Goal: Information Seeking & Learning: Learn about a topic

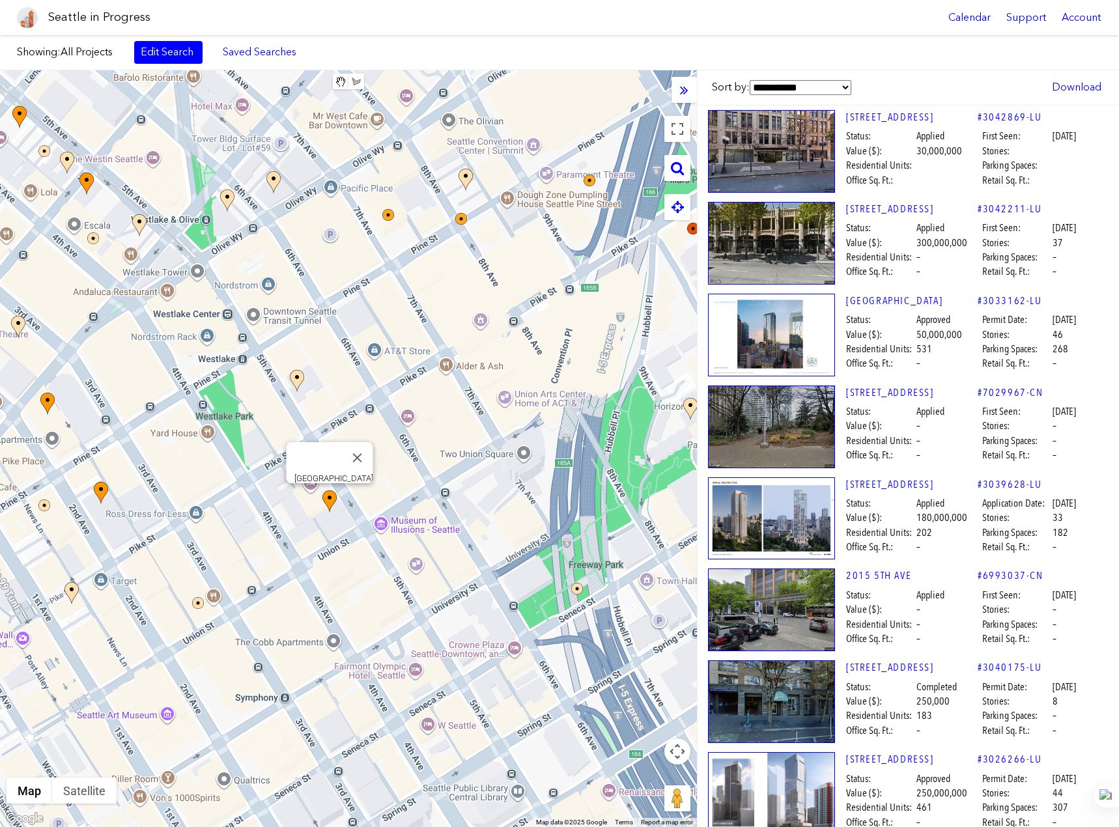
click at [331, 501] on img at bounding box center [329, 501] width 14 height 23
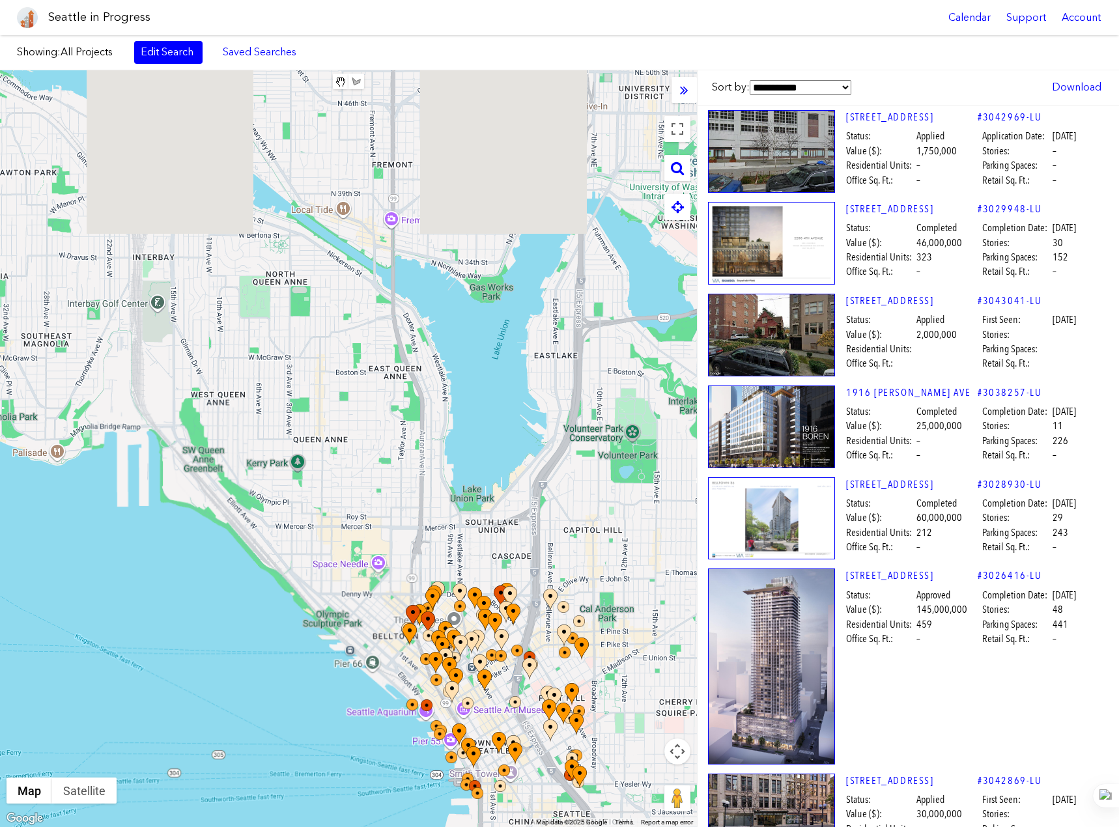
drag, startPoint x: 213, startPoint y: 161, endPoint x: 419, endPoint y: 523, distance: 416.4
click at [419, 523] on div at bounding box center [348, 448] width 697 height 757
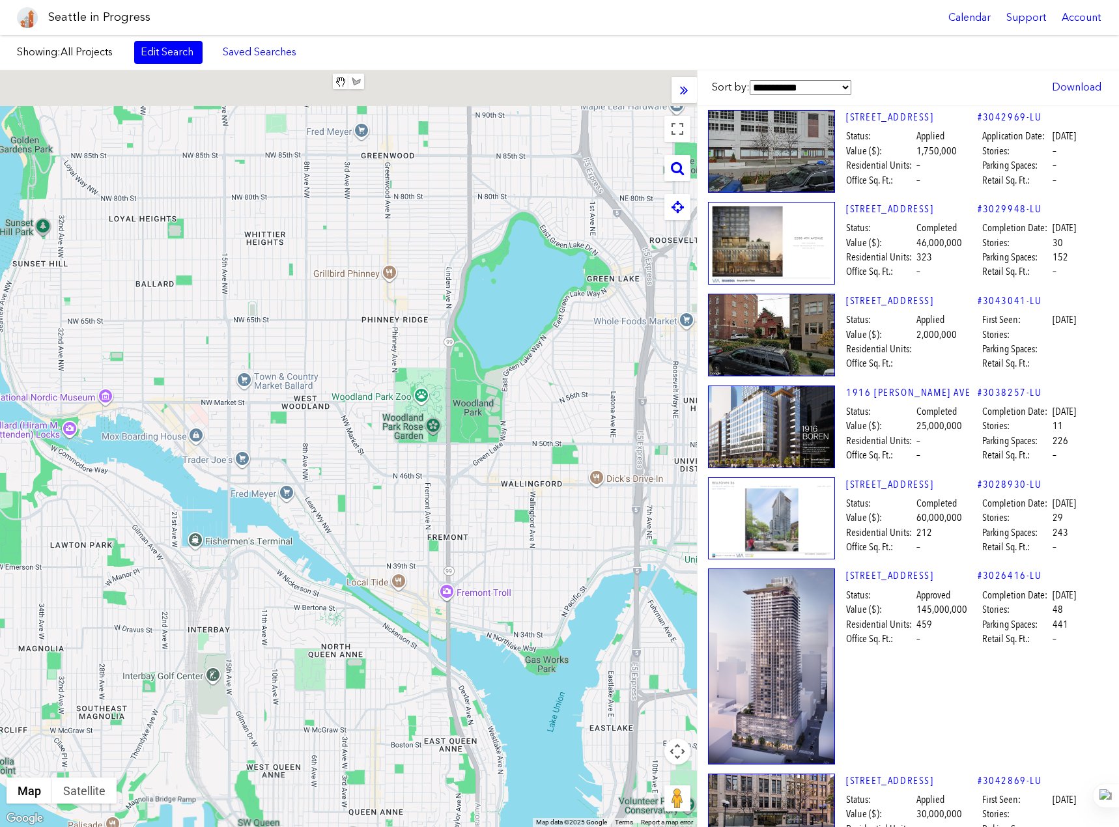
drag, startPoint x: 445, startPoint y: 284, endPoint x: 501, endPoint y: 658, distance: 378.6
click at [501, 658] on div at bounding box center [348, 448] width 697 height 757
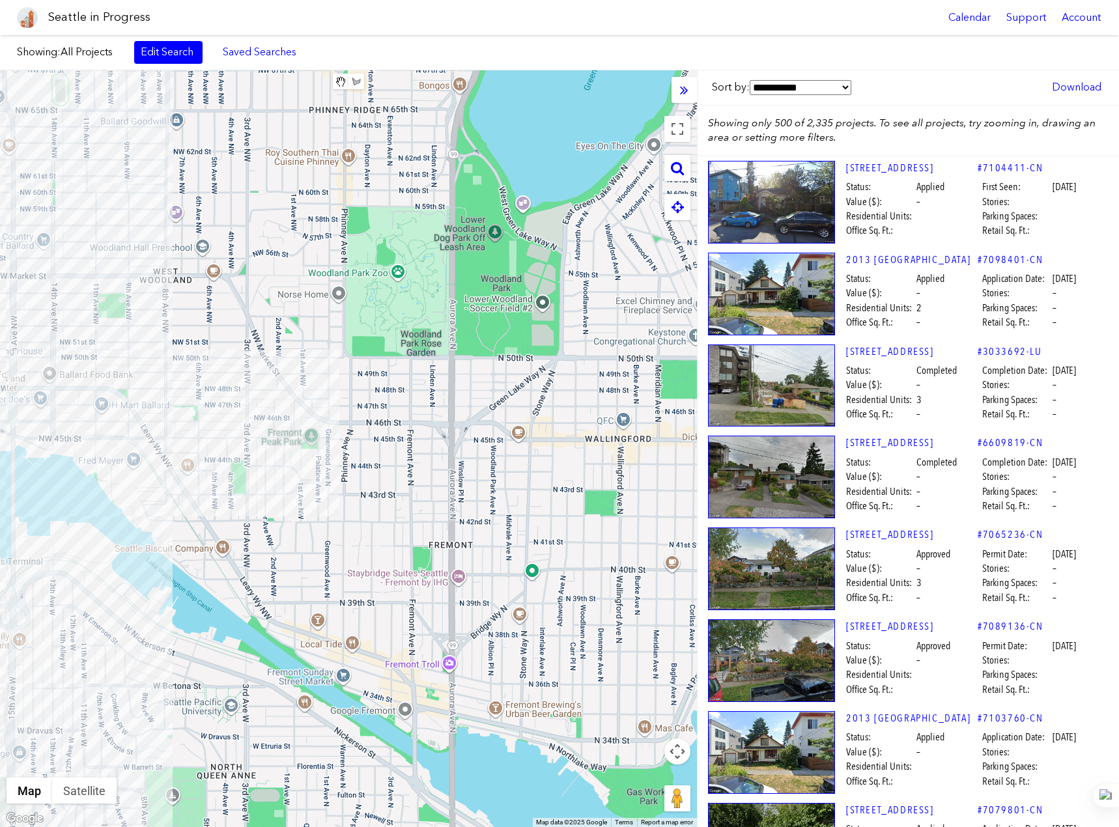
drag, startPoint x: 348, startPoint y: 454, endPoint x: 338, endPoint y: 429, distance: 26.8
click at [338, 429] on div at bounding box center [348, 448] width 697 height 757
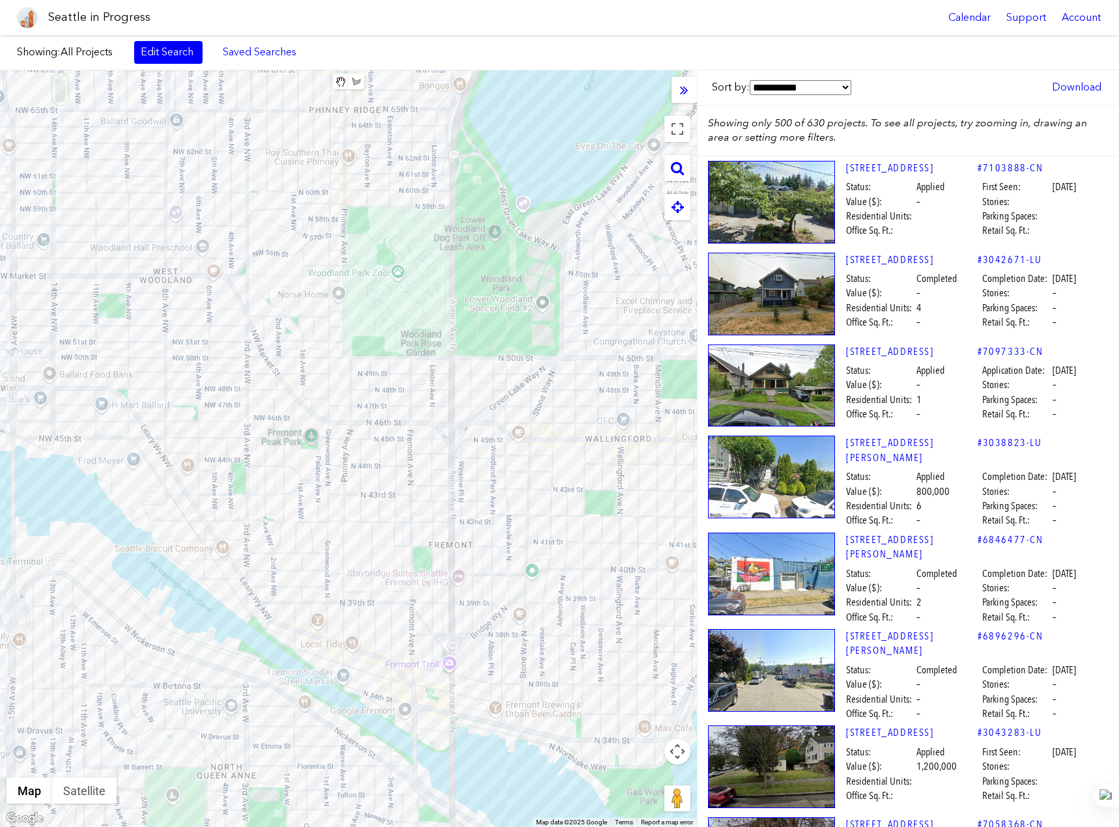
click at [87, 48] on span "All Projects" at bounding box center [87, 52] width 52 height 12
click at [43, 52] on label "Showing: All Projects" at bounding box center [69, 52] width 104 height 14
click at [177, 51] on link "Edit Search" at bounding box center [168, 52] width 68 height 22
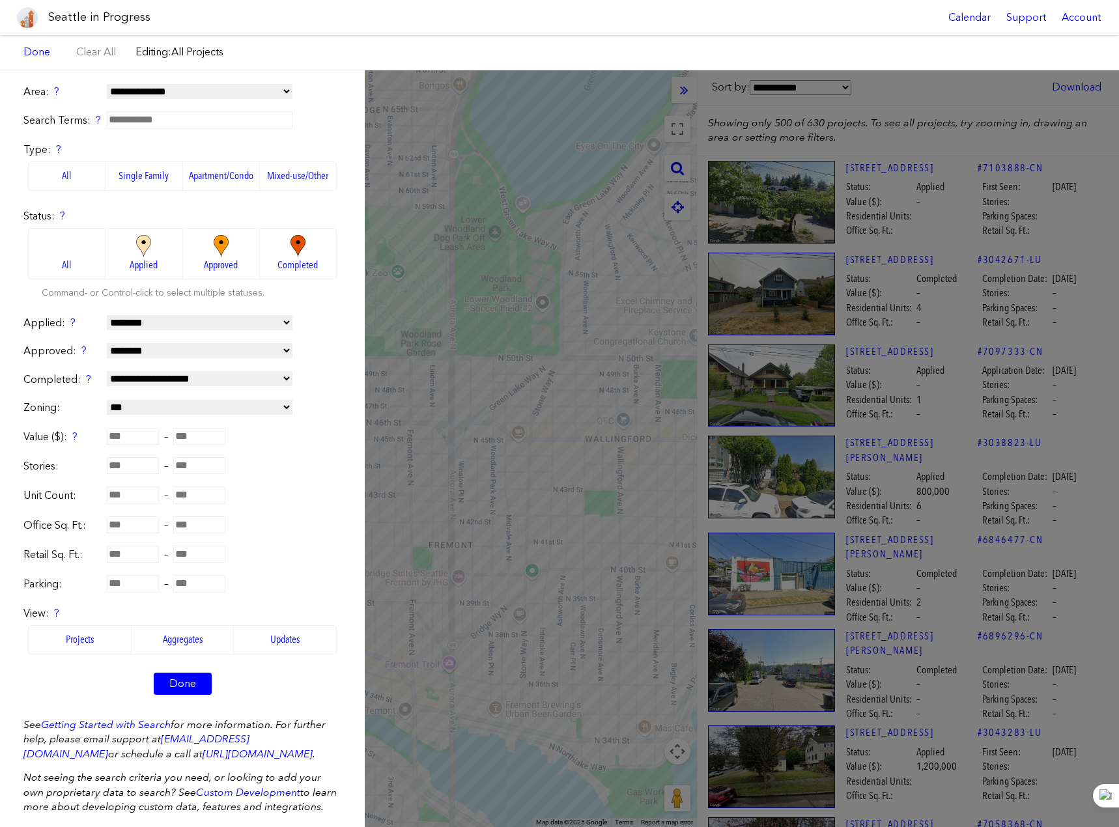
click at [196, 178] on label "Apartment/Condo" at bounding box center [221, 175] width 77 height 29
click at [193, 674] on link "Done" at bounding box center [183, 684] width 58 height 22
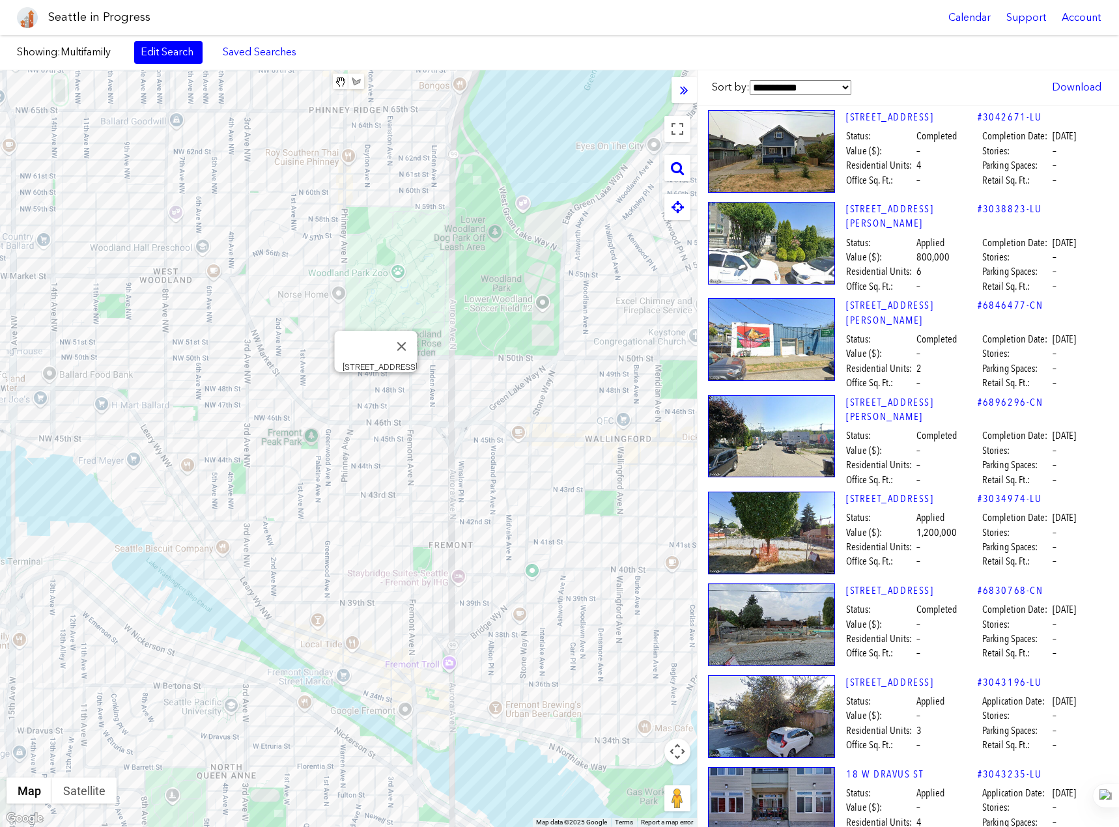
click at [376, 389] on div "[STREET_ADDRESS]" at bounding box center [348, 448] width 697 height 757
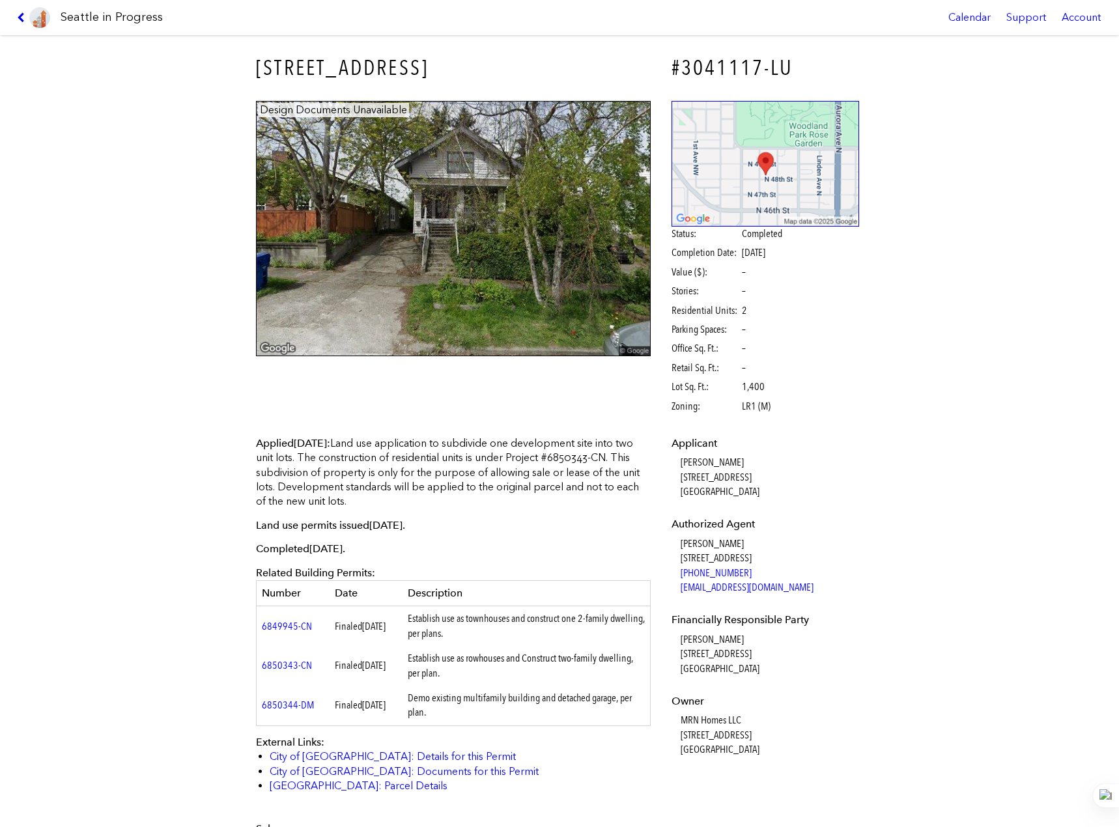
click at [23, 17] on icon at bounding box center [23, 17] width 12 height 10
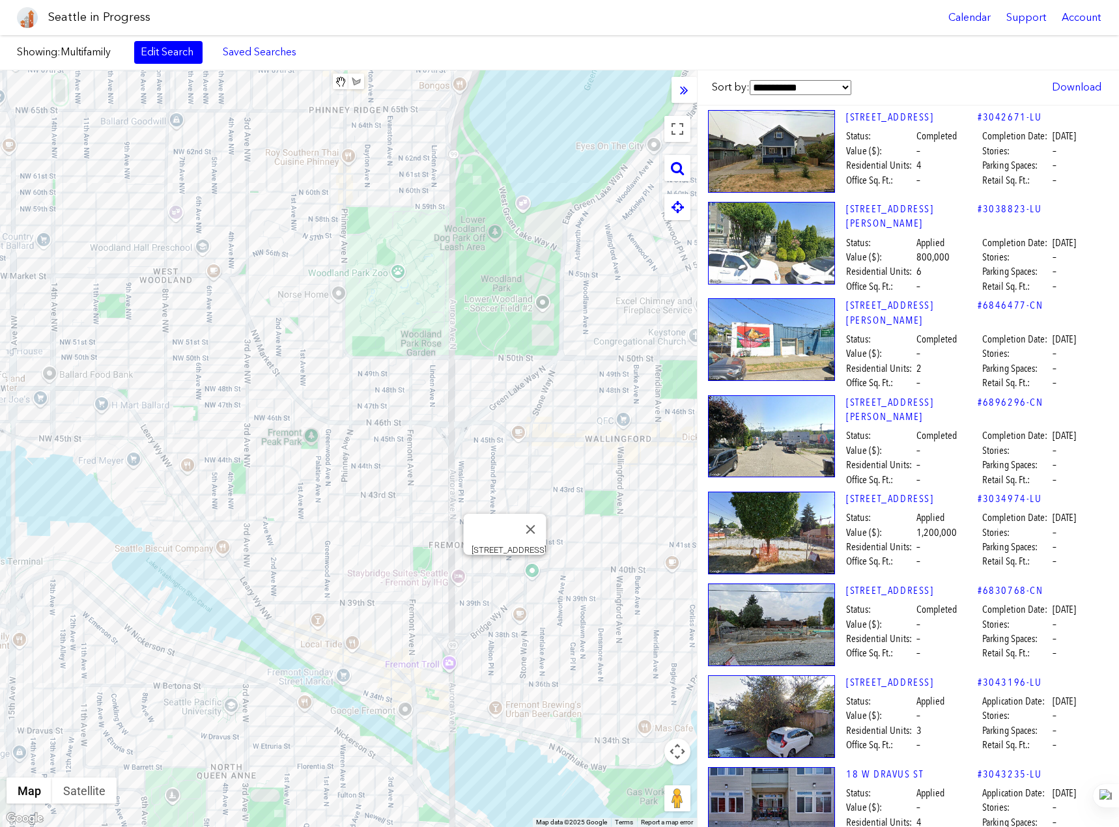
click at [505, 564] on div "[STREET_ADDRESS]" at bounding box center [348, 448] width 697 height 757
click at [384, 599] on div "[STREET_ADDRESS]" at bounding box center [348, 448] width 697 height 757
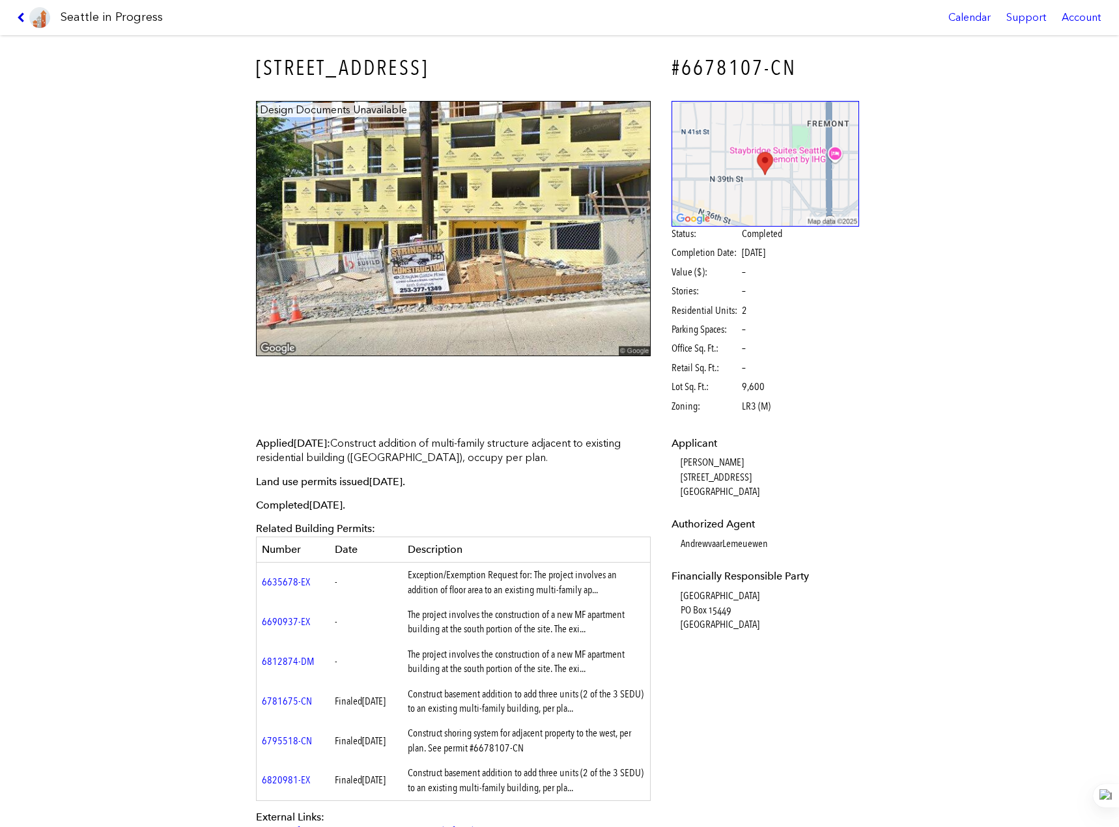
click at [21, 20] on icon at bounding box center [23, 17] width 12 height 10
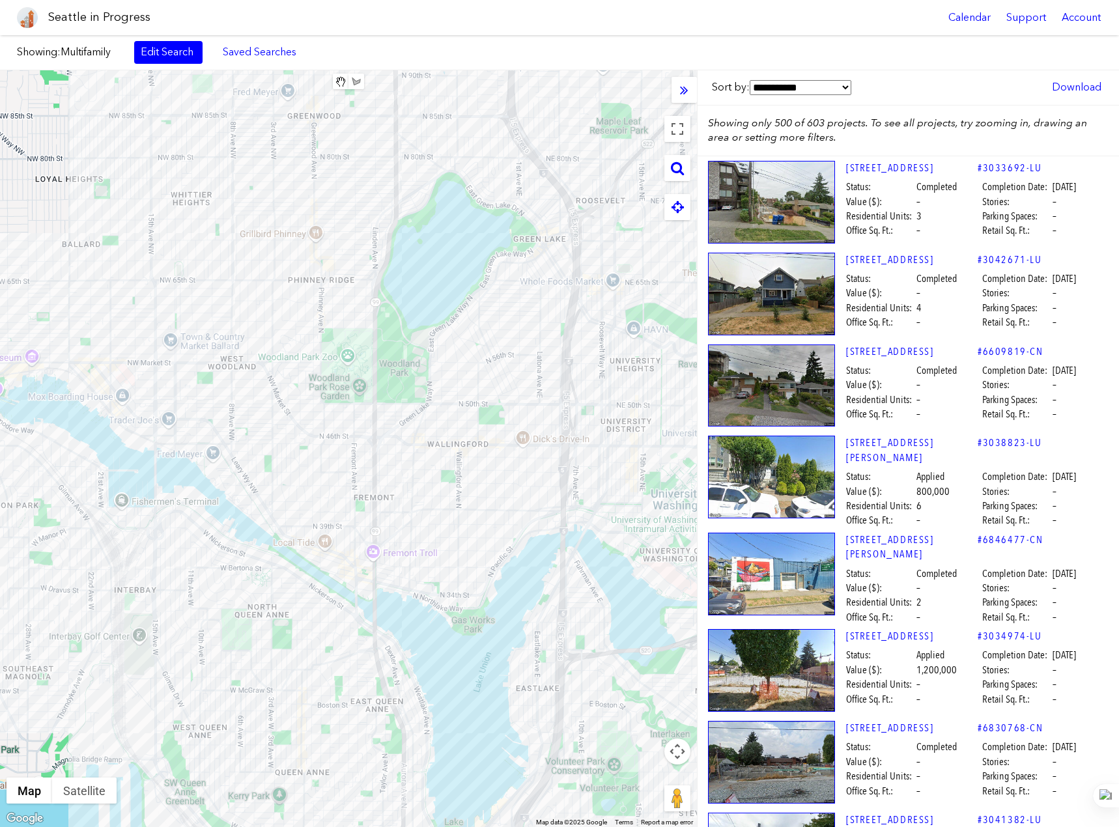
drag, startPoint x: 291, startPoint y: 529, endPoint x: 269, endPoint y: 498, distance: 38.3
click at [269, 498] on div at bounding box center [348, 448] width 697 height 757
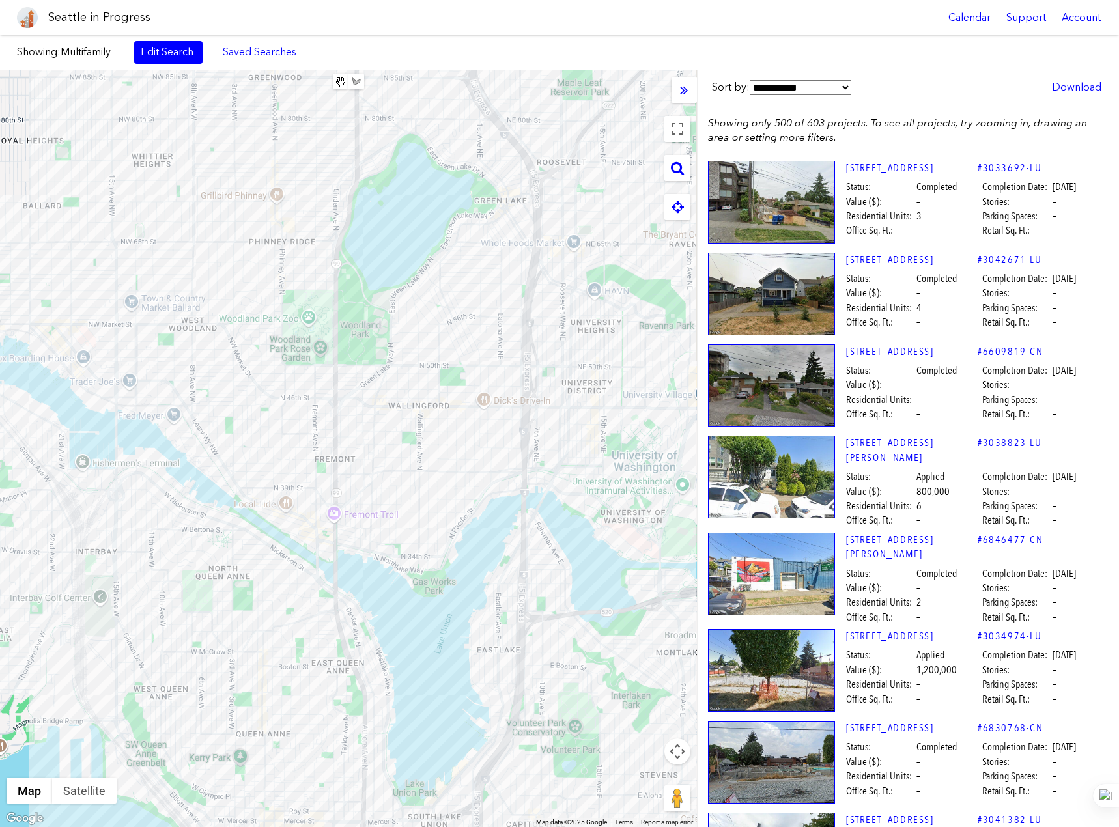
drag, startPoint x: 453, startPoint y: 662, endPoint x: 413, endPoint y: 626, distance: 53.0
click at [413, 626] on div at bounding box center [348, 448] width 697 height 757
click at [484, 630] on div "[STREET_ADDRESS]" at bounding box center [348, 448] width 697 height 757
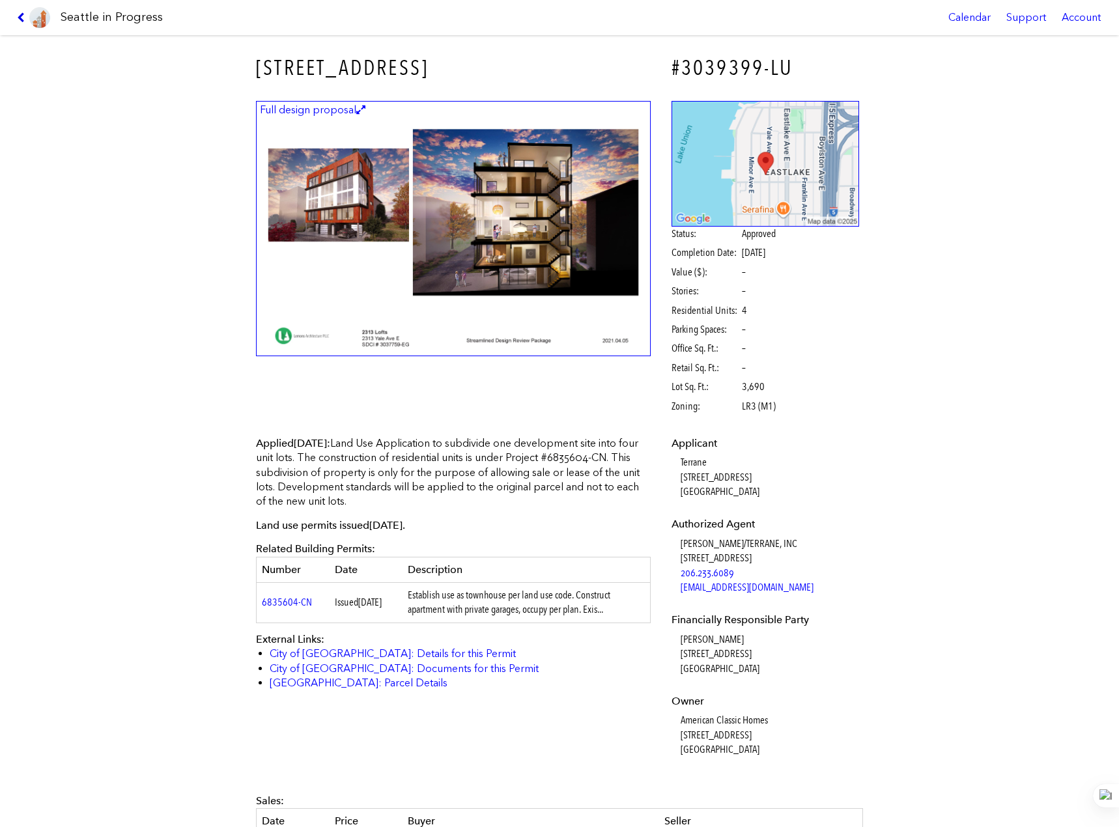
click at [25, 14] on icon at bounding box center [23, 17] width 12 height 10
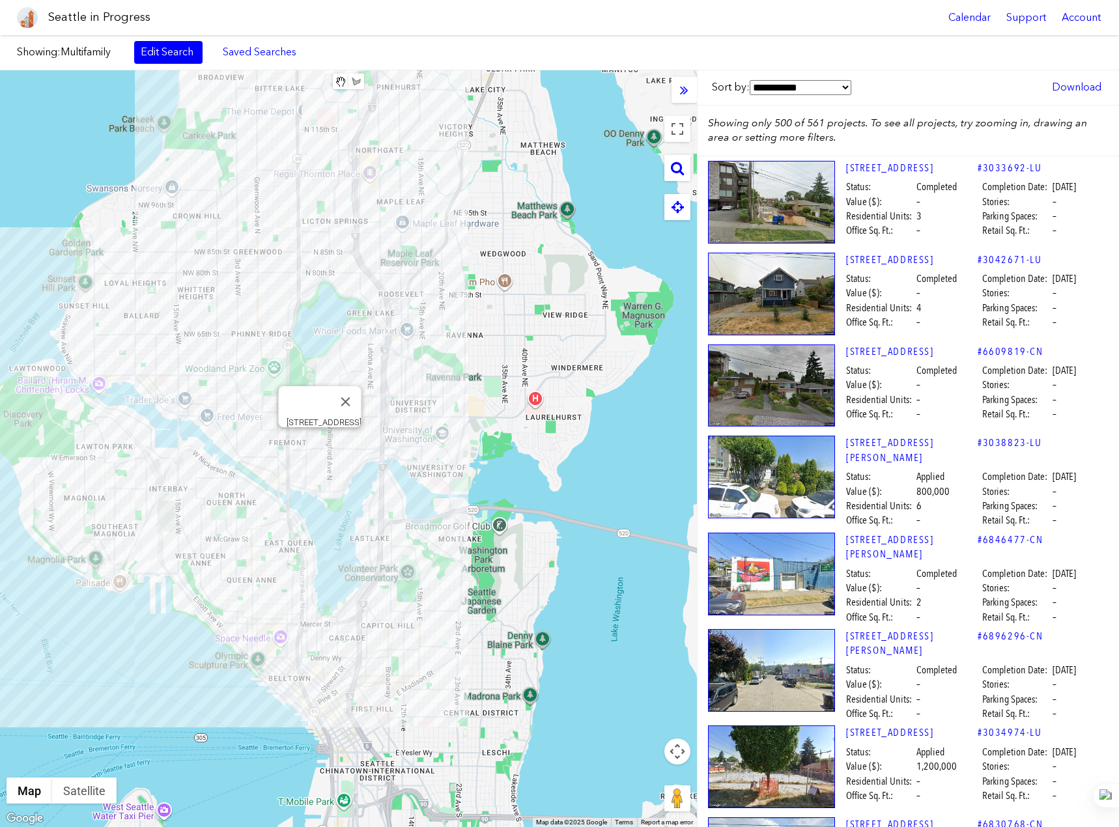
click at [326, 441] on div "[STREET_ADDRESS]" at bounding box center [348, 448] width 697 height 757
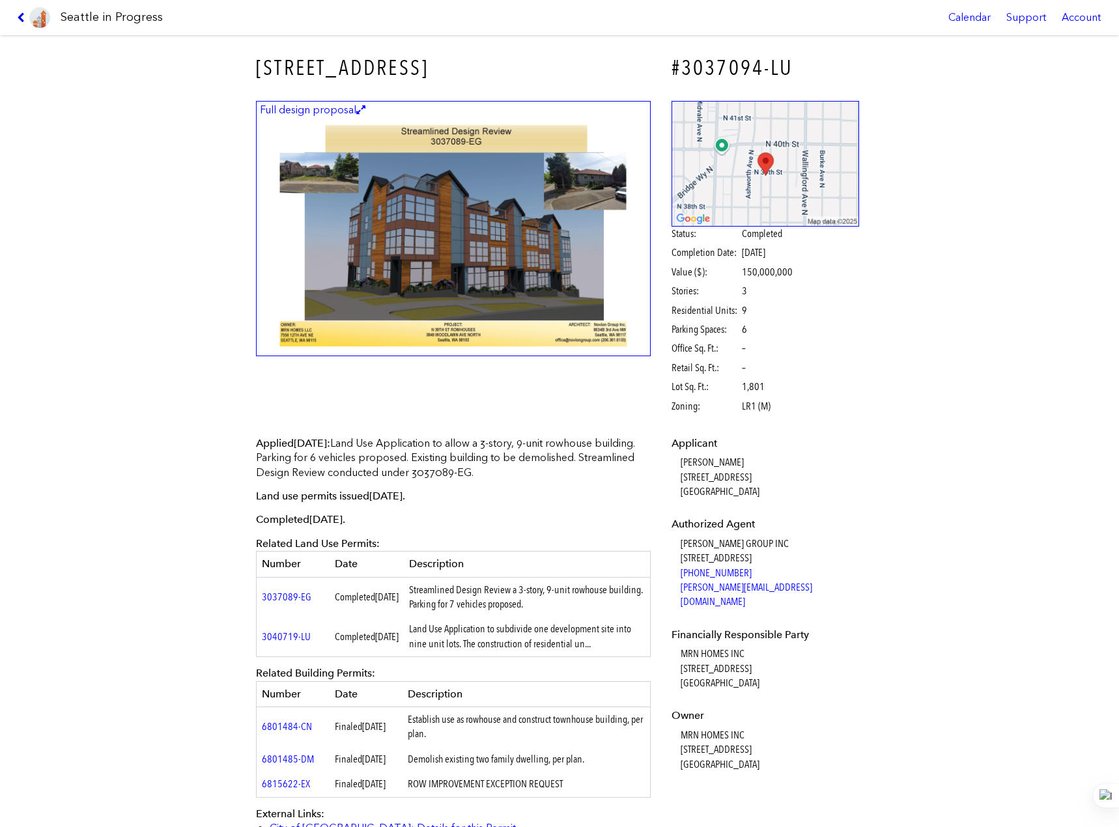
click at [27, 18] on icon at bounding box center [23, 17] width 12 height 10
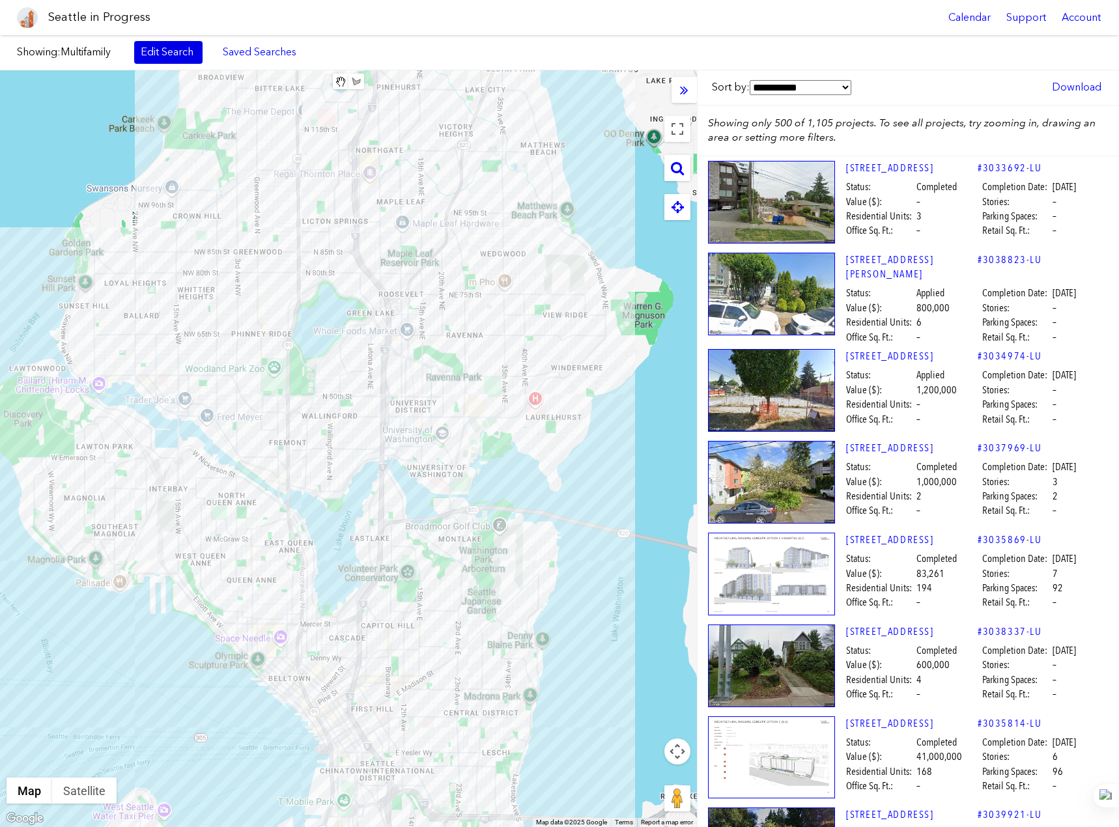
click at [148, 49] on link "Edit Search" at bounding box center [168, 52] width 68 height 22
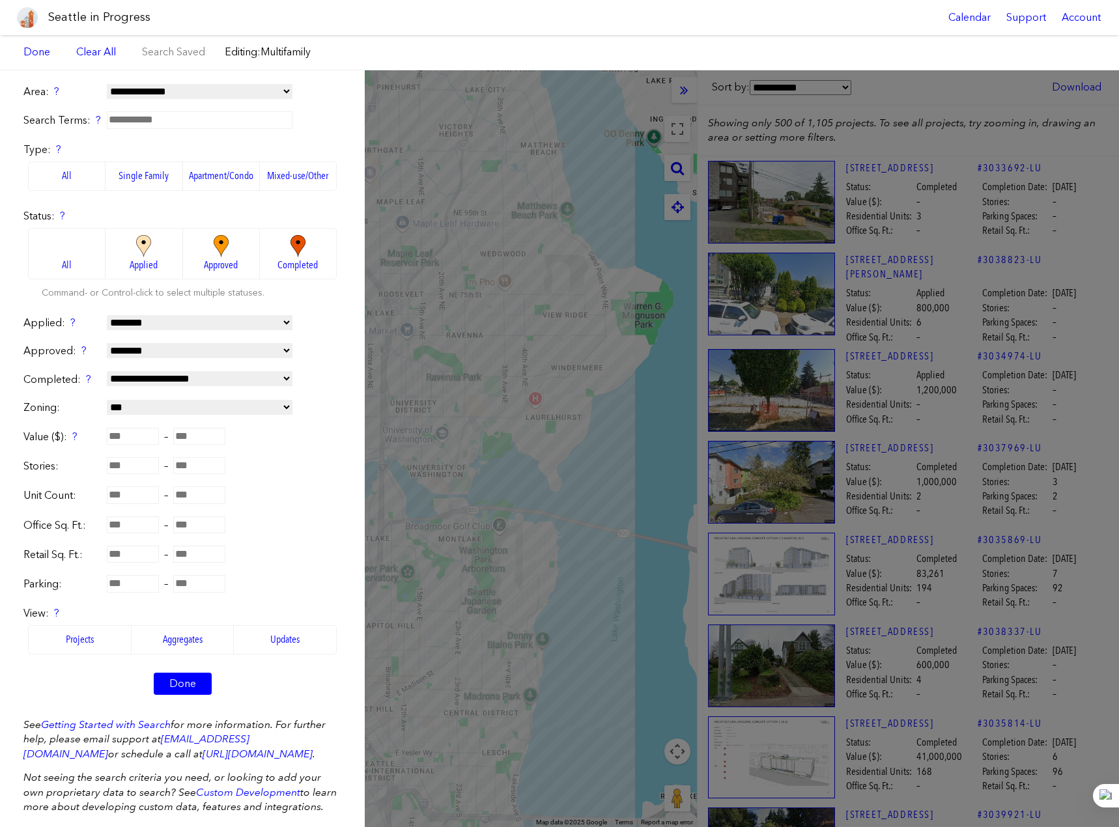
click at [525, 325] on div "**********" at bounding box center [559, 448] width 1119 height 757
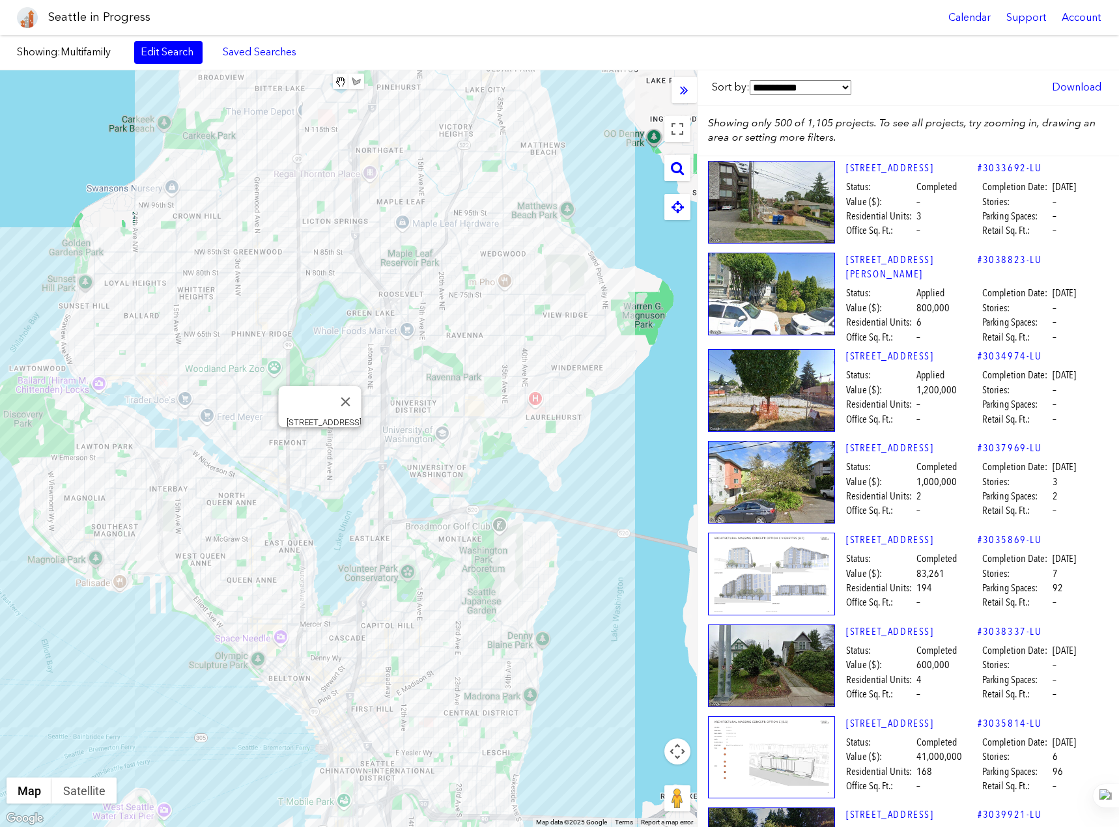
click at [323, 451] on div "[STREET_ADDRESS]" at bounding box center [348, 448] width 697 height 757
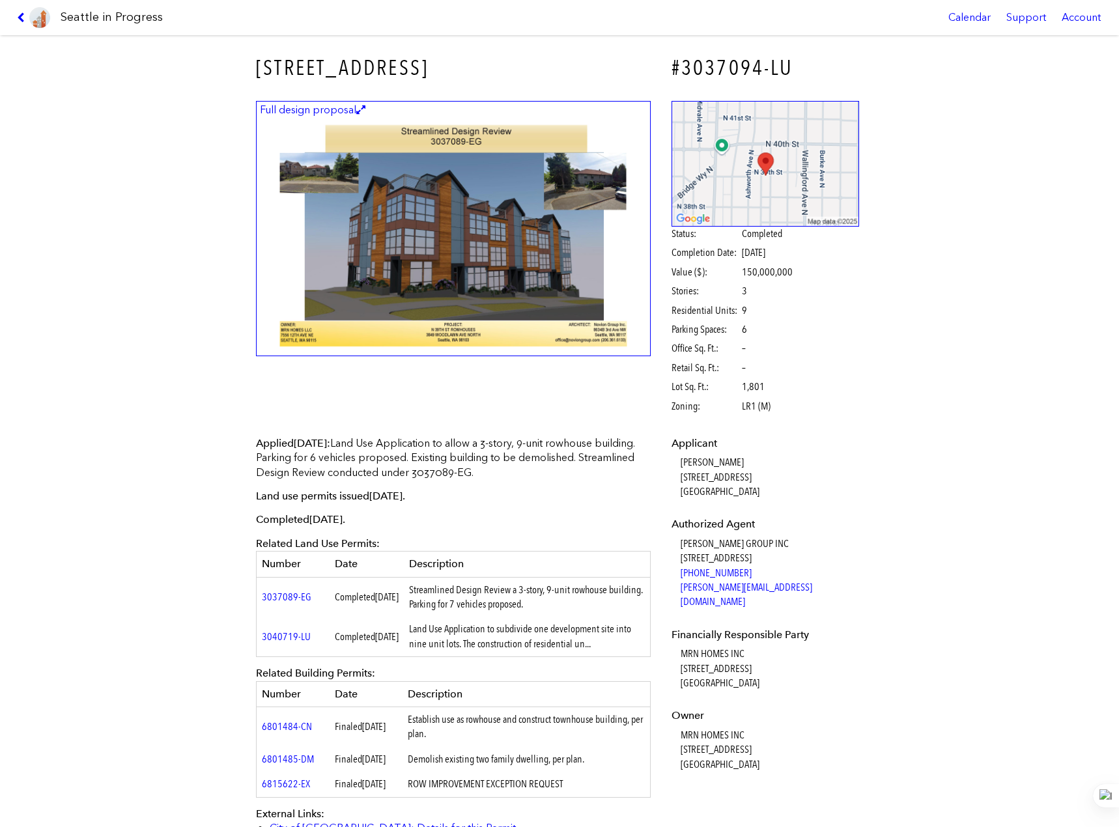
drag, startPoint x: 475, startPoint y: 69, endPoint x: 197, endPoint y: 69, distance: 278.0
click at [197, 69] on div "[STREET_ADDRESS] #3037094-LU Full design proposal Status: Completed Completion …" at bounding box center [559, 431] width 1119 height 792
copy h3 "[STREET_ADDRESS]"
click at [22, 15] on icon at bounding box center [23, 17] width 12 height 10
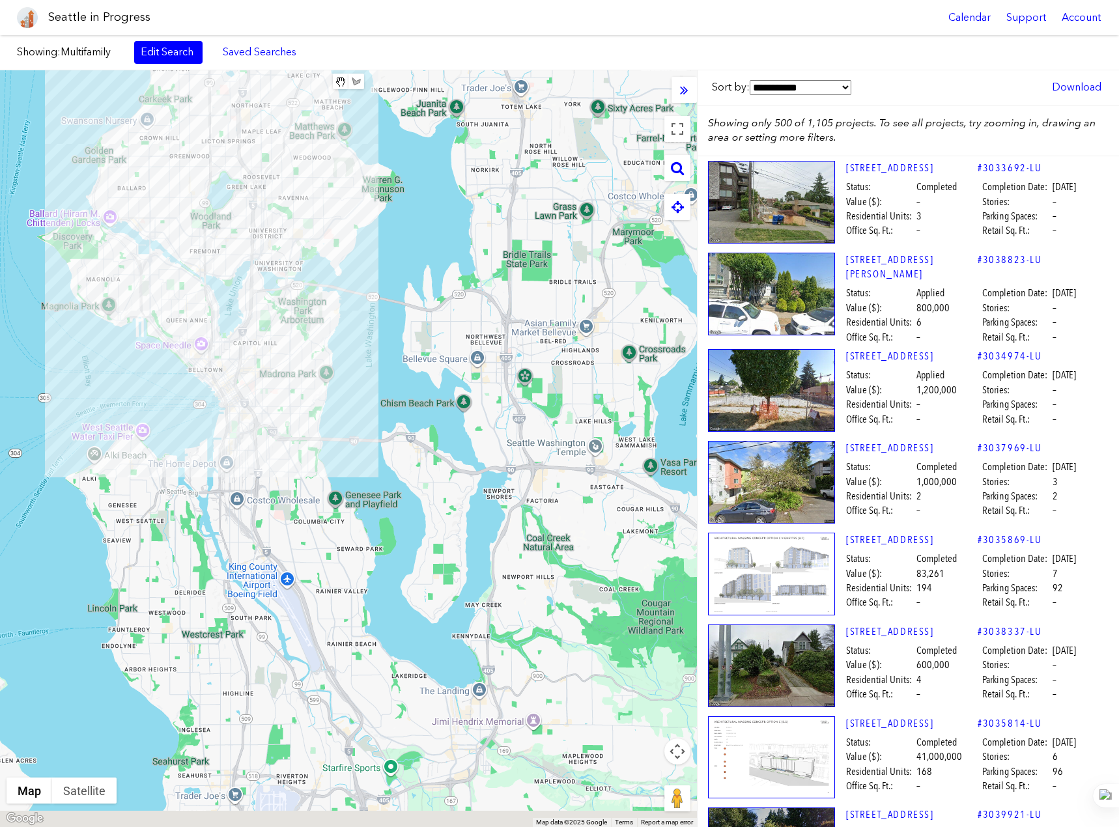
drag, startPoint x: 537, startPoint y: 421, endPoint x: 440, endPoint y: 215, distance: 228.1
click at [440, 215] on div at bounding box center [348, 448] width 697 height 757
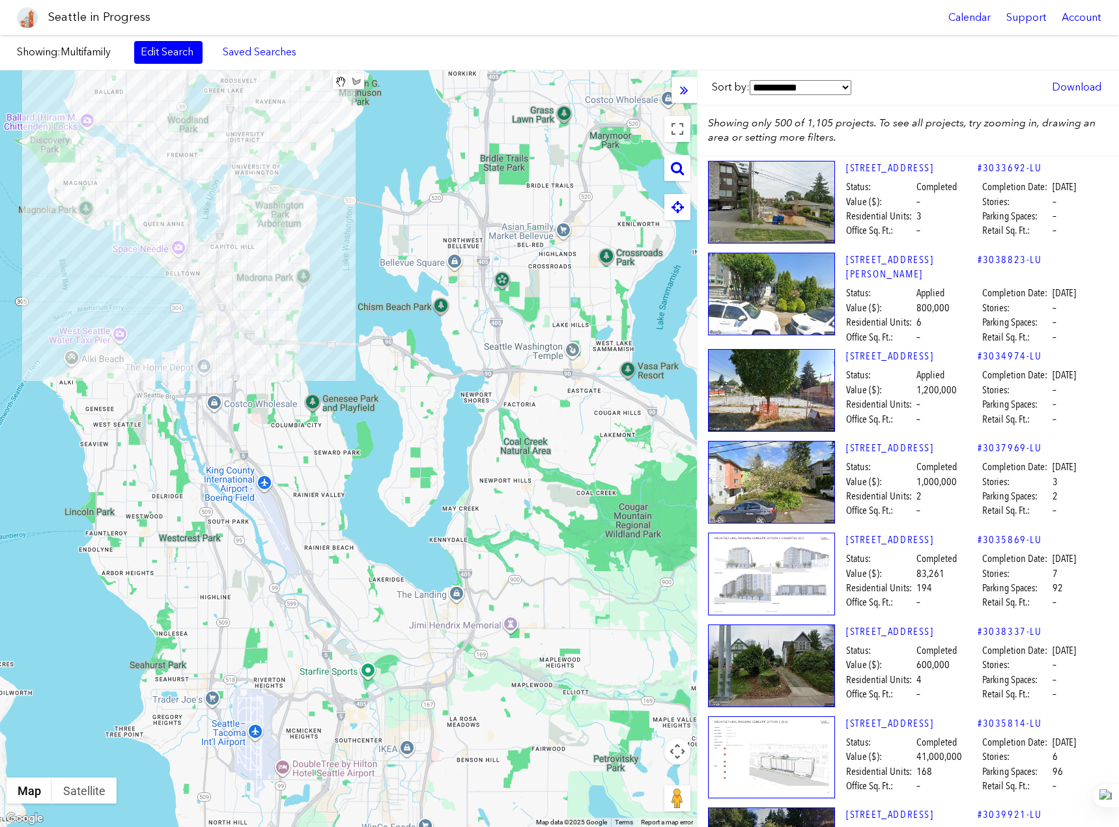
drag, startPoint x: 395, startPoint y: 439, endPoint x: 365, endPoint y: 378, distance: 67.8
click at [365, 378] on div at bounding box center [348, 448] width 697 height 757
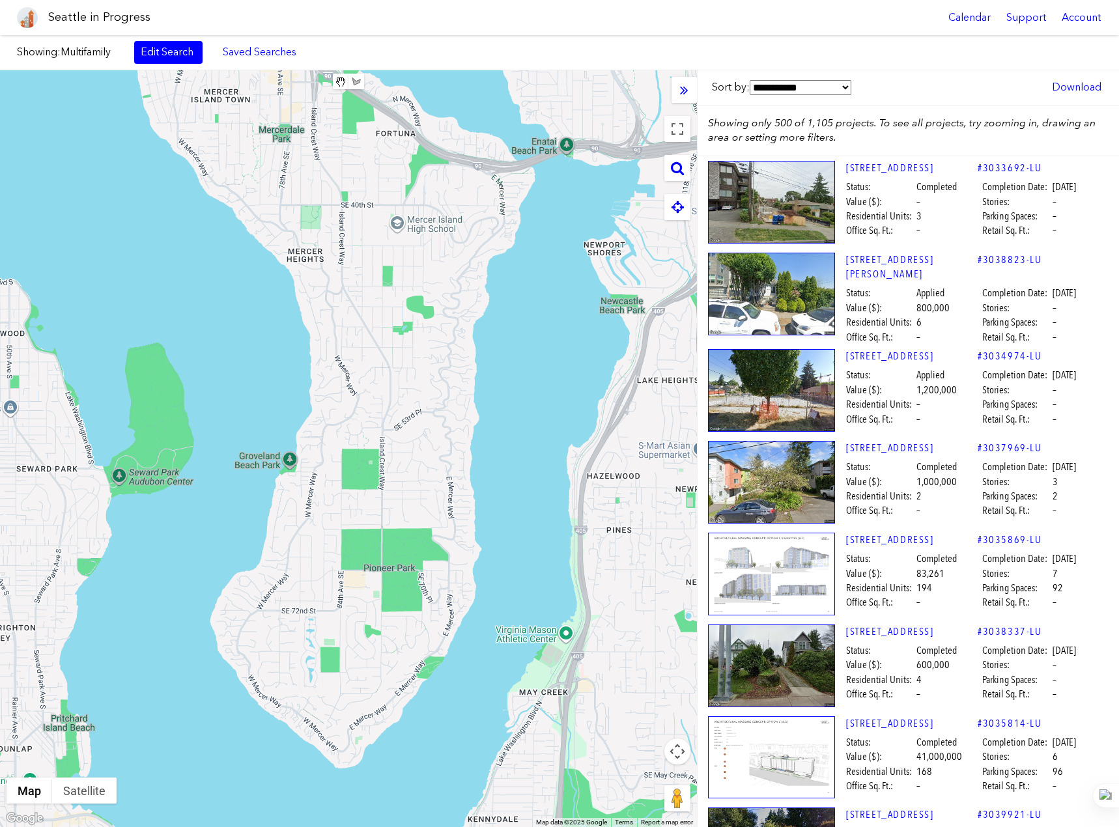
drag, startPoint x: 425, startPoint y: 398, endPoint x: 395, endPoint y: 341, distance: 64.9
click at [395, 341] on div at bounding box center [348, 448] width 697 height 757
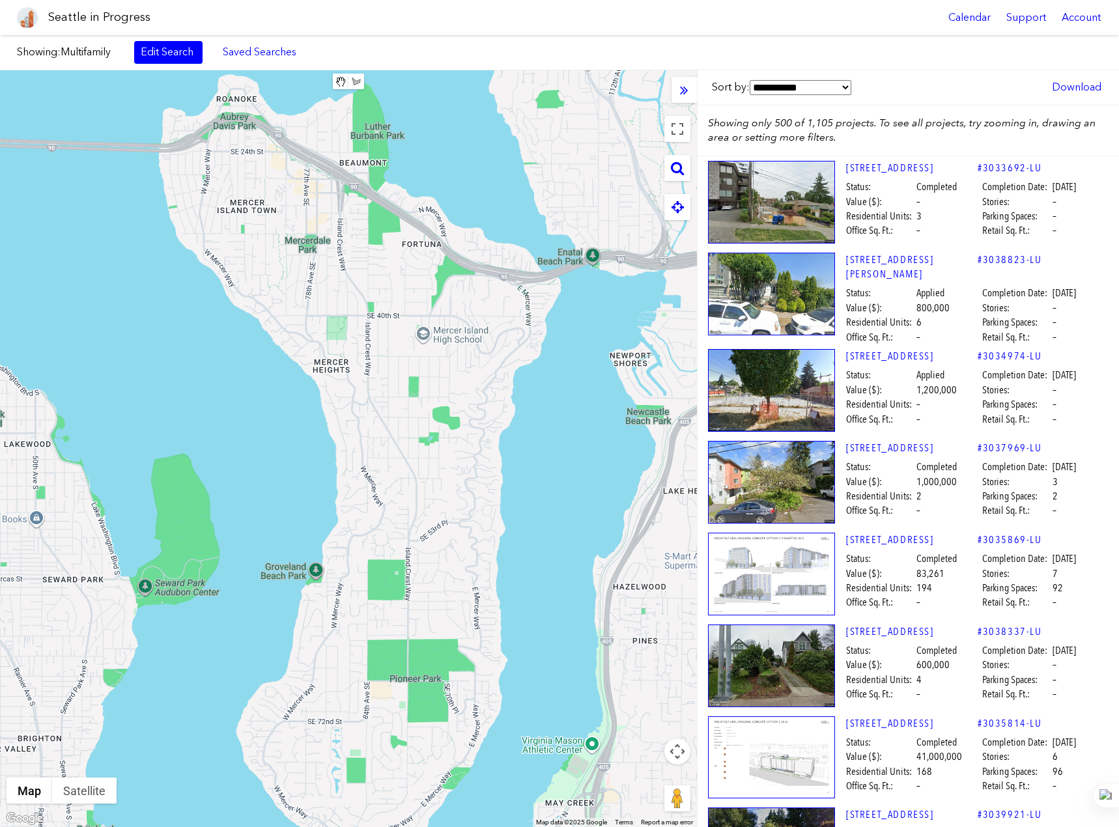
drag, startPoint x: 365, startPoint y: 266, endPoint x: 391, endPoint y: 379, distance: 115.6
click at [391, 379] on div at bounding box center [348, 448] width 697 height 757
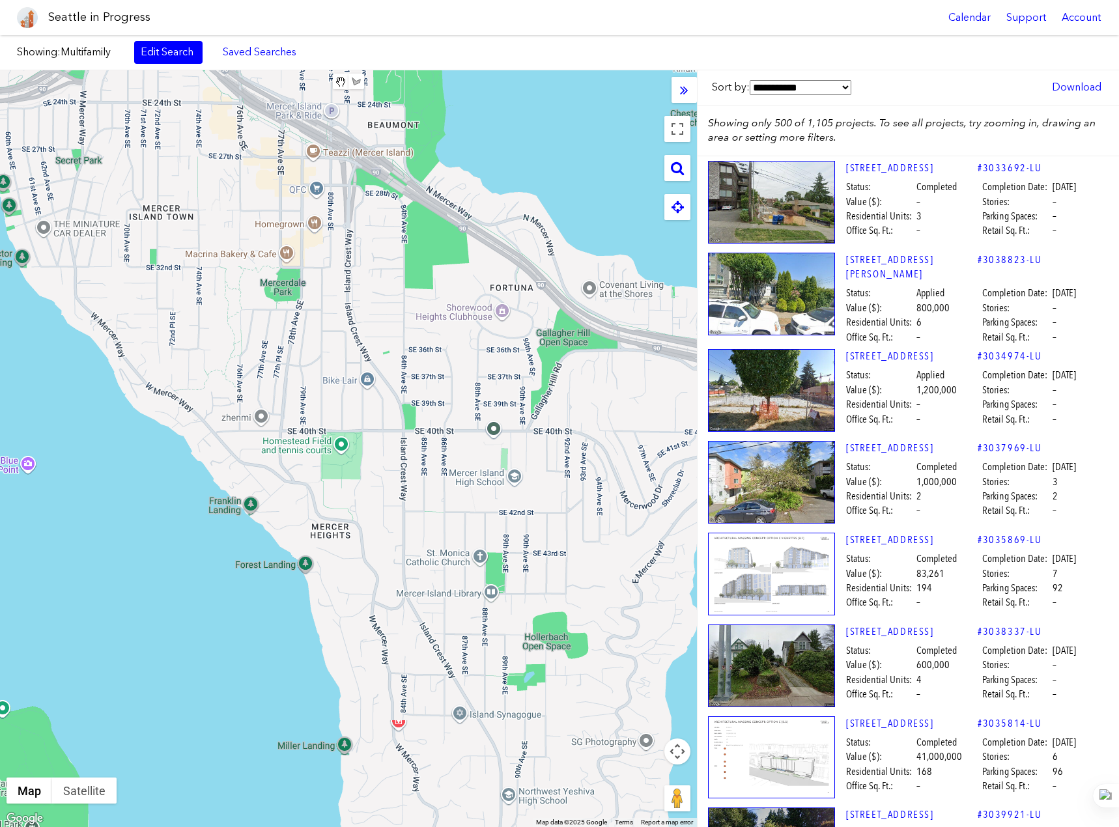
drag, startPoint x: 363, startPoint y: 215, endPoint x: 373, endPoint y: 313, distance: 98.9
click at [373, 313] on div at bounding box center [348, 448] width 697 height 757
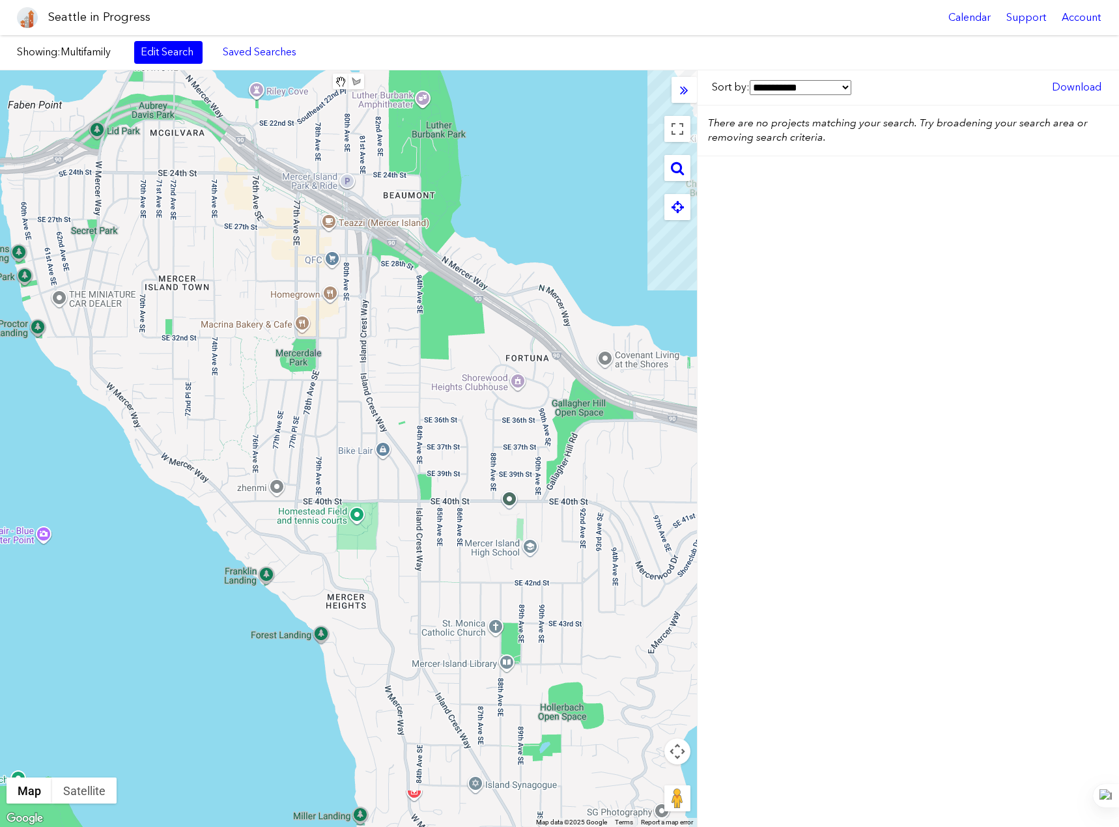
drag, startPoint x: 367, startPoint y: 286, endPoint x: 385, endPoint y: 354, distance: 70.9
click at [385, 354] on div at bounding box center [348, 448] width 697 height 757
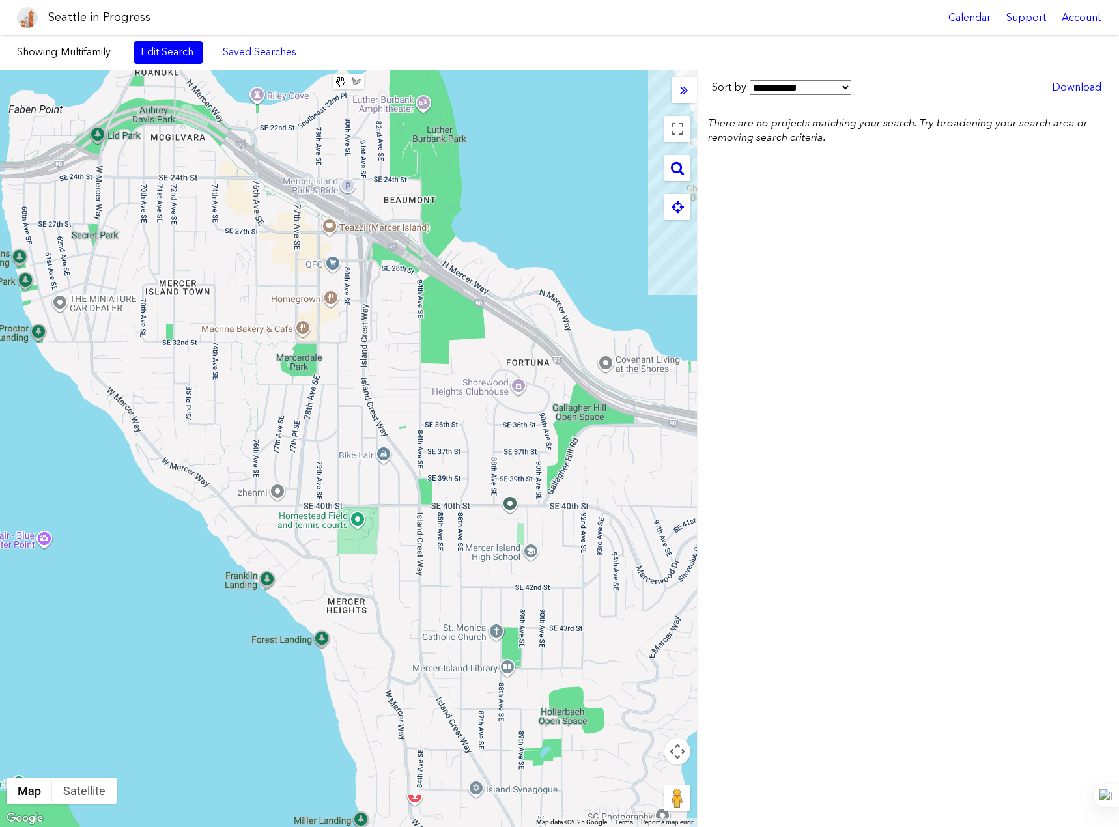
click at [389, 345] on div at bounding box center [348, 448] width 697 height 757
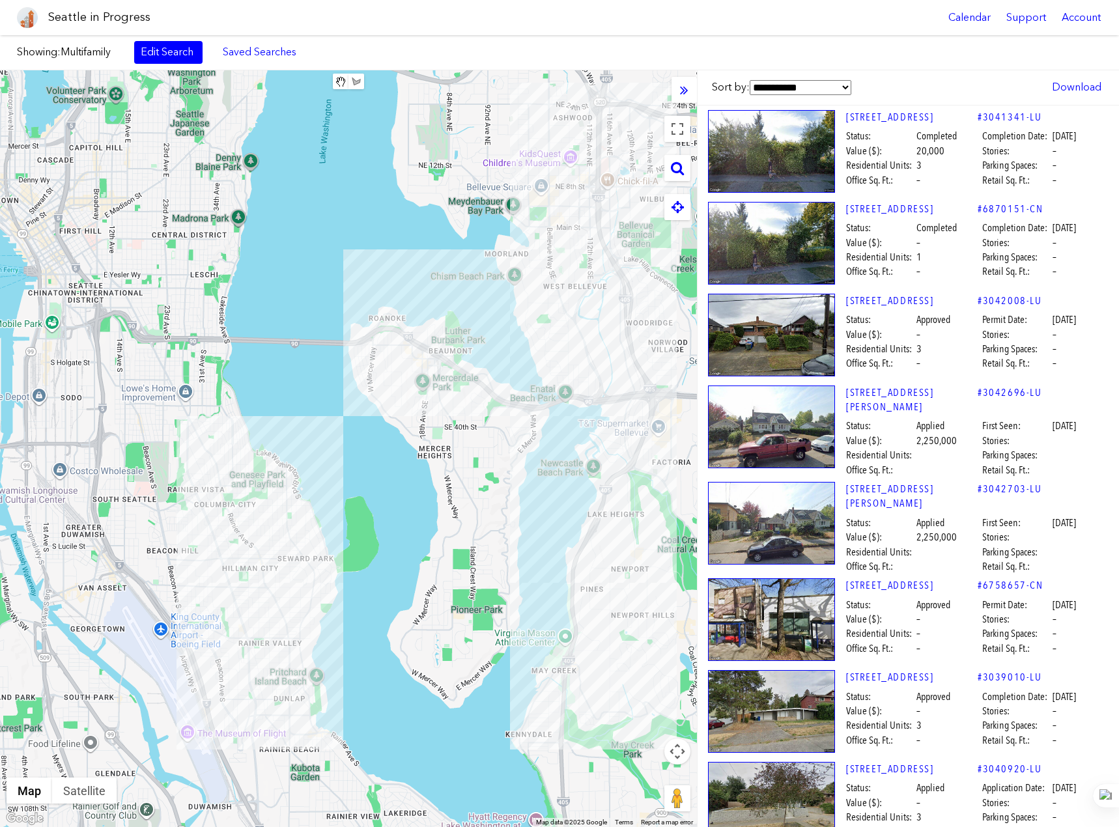
drag, startPoint x: 297, startPoint y: 286, endPoint x: 350, endPoint y: 314, distance: 60.0
click at [350, 314] on div at bounding box center [348, 448] width 697 height 757
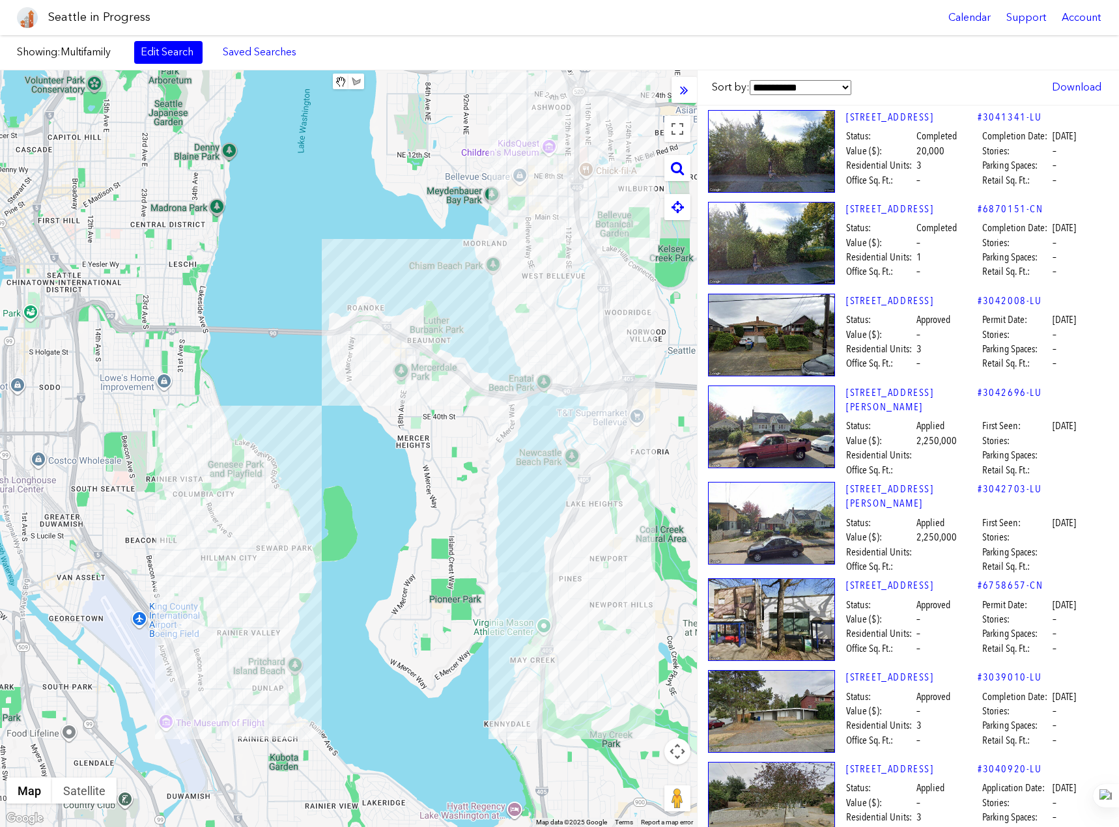
drag, startPoint x: 463, startPoint y: 388, endPoint x: 449, endPoint y: 383, distance: 15.2
click at [449, 383] on div at bounding box center [348, 448] width 697 height 757
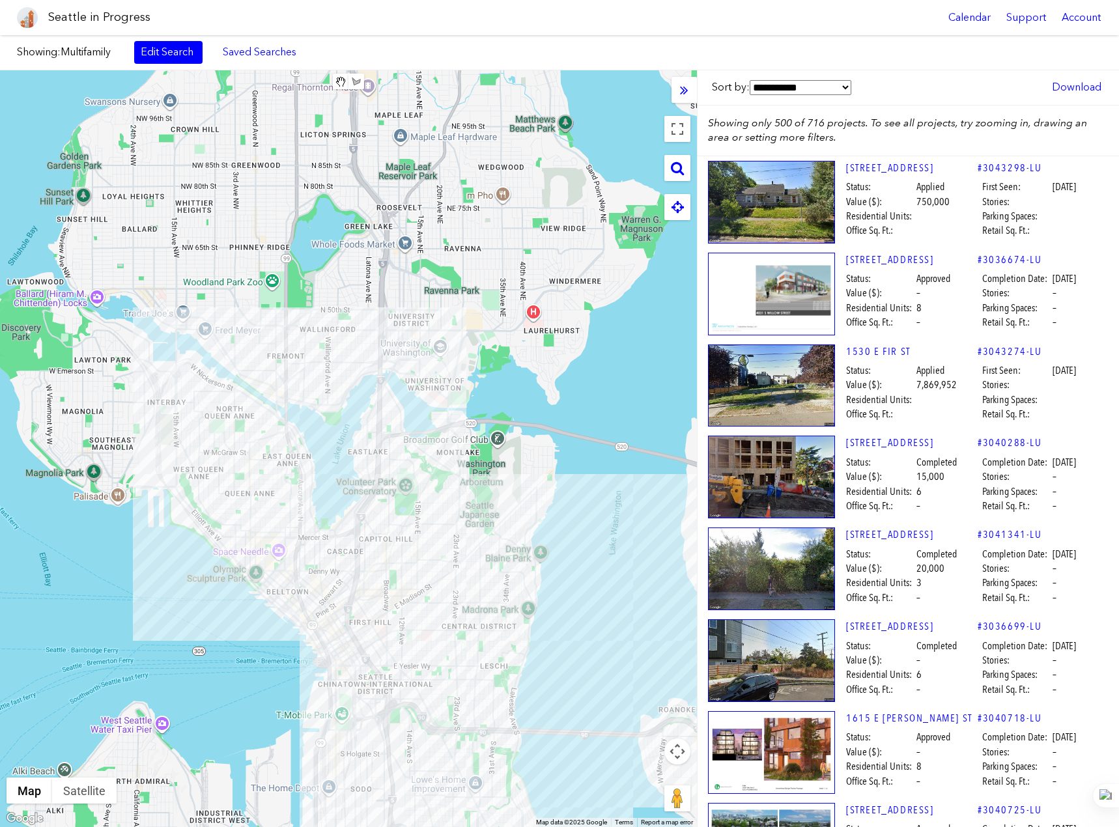
drag, startPoint x: 167, startPoint y: 266, endPoint x: 478, endPoint y: 667, distance: 507.7
click at [478, 667] on div at bounding box center [348, 448] width 697 height 757
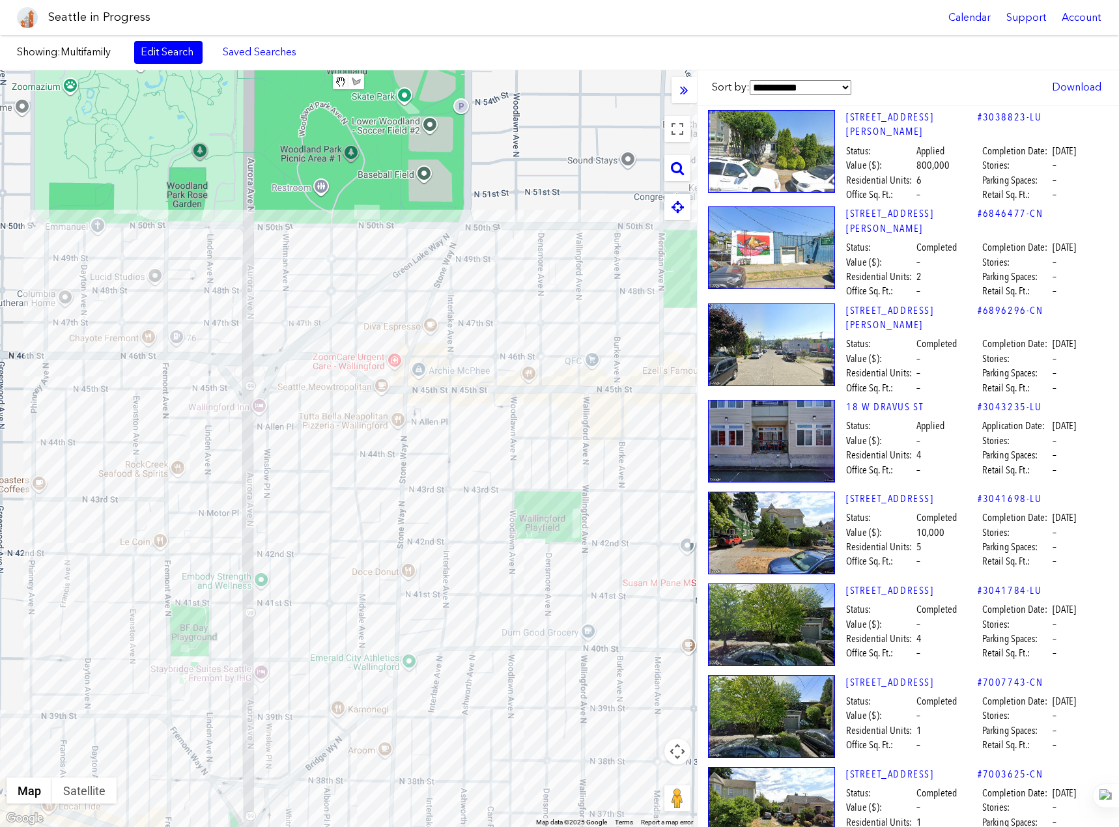
drag, startPoint x: 247, startPoint y: 229, endPoint x: 326, endPoint y: 328, distance: 126.4
click at [326, 328] on div at bounding box center [348, 448] width 697 height 757
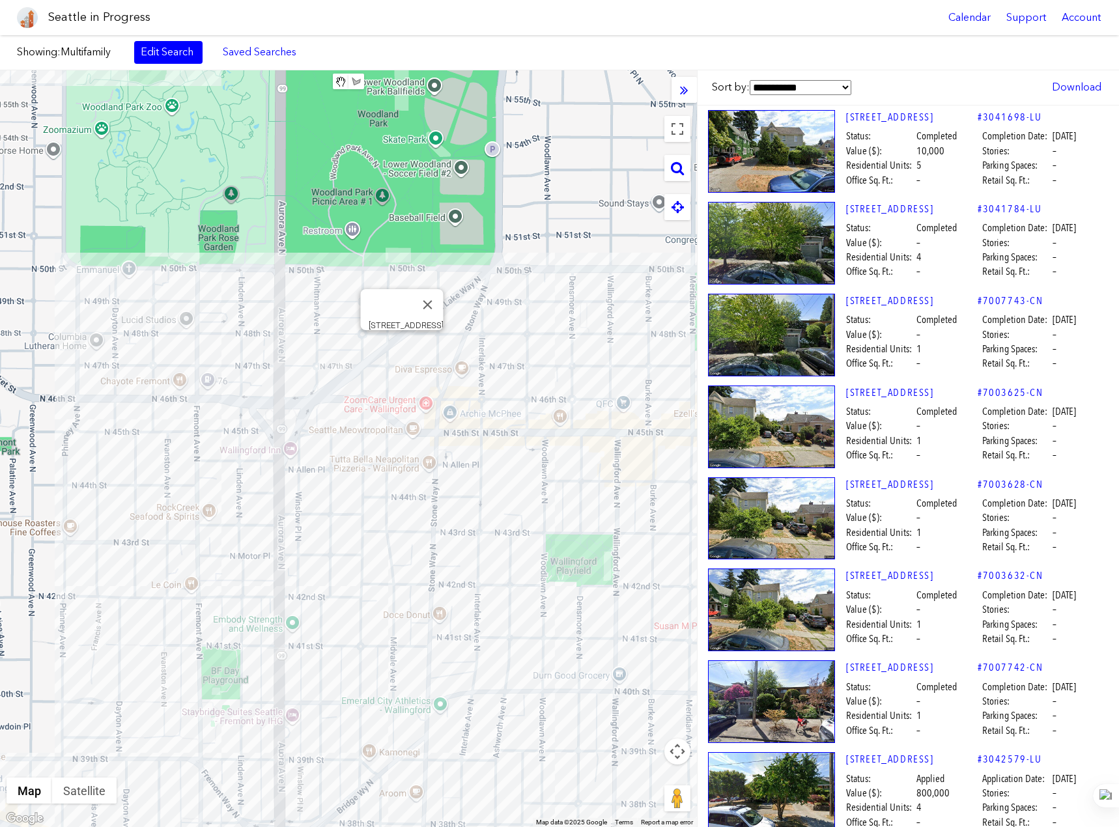
click at [402, 346] on div "[STREET_ADDRESS]" at bounding box center [348, 448] width 697 height 757
click at [273, 285] on div "[STREET_ADDRESS]" at bounding box center [348, 448] width 697 height 757
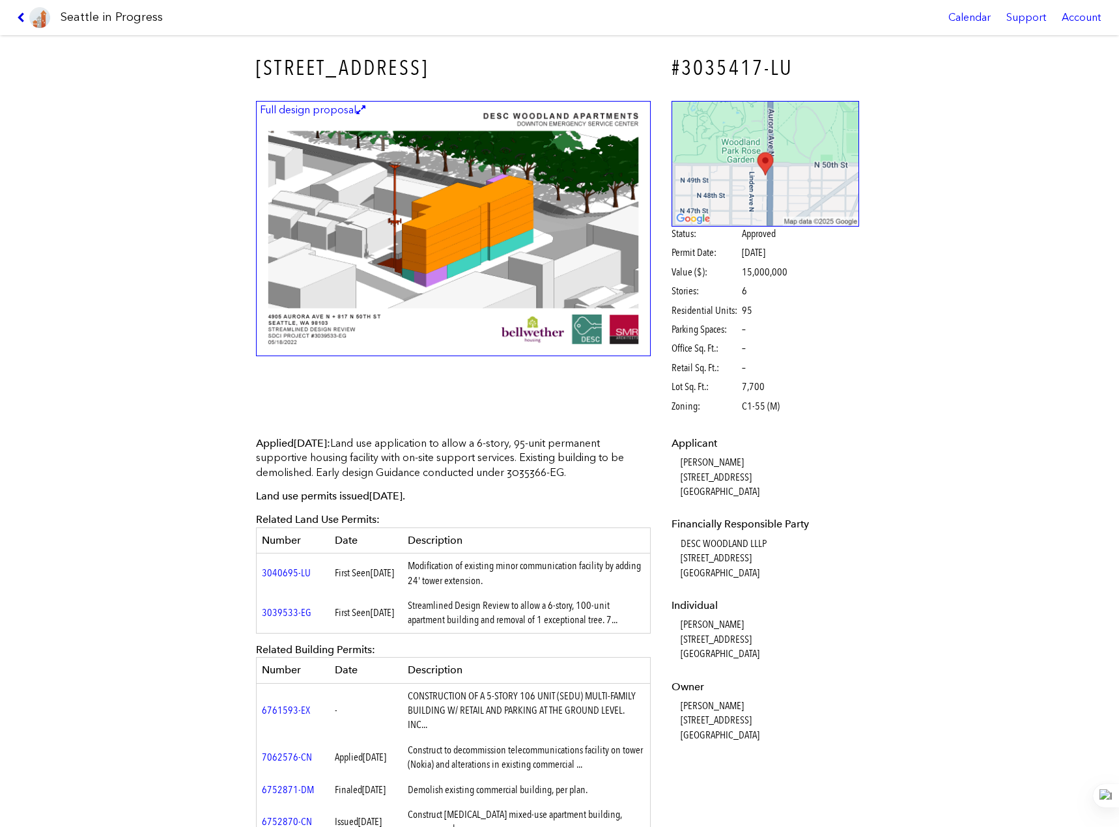
click at [25, 16] on icon at bounding box center [23, 17] width 12 height 10
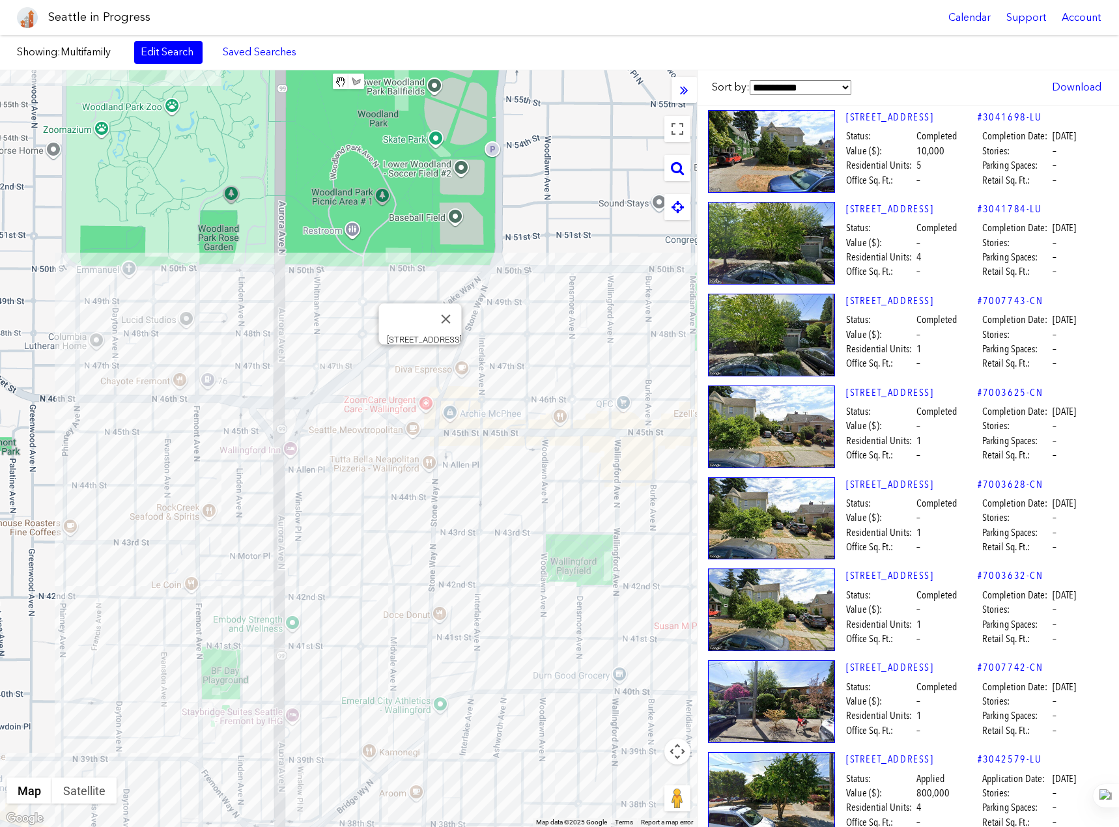
click at [415, 363] on div "[STREET_ADDRESS]" at bounding box center [348, 448] width 697 height 757
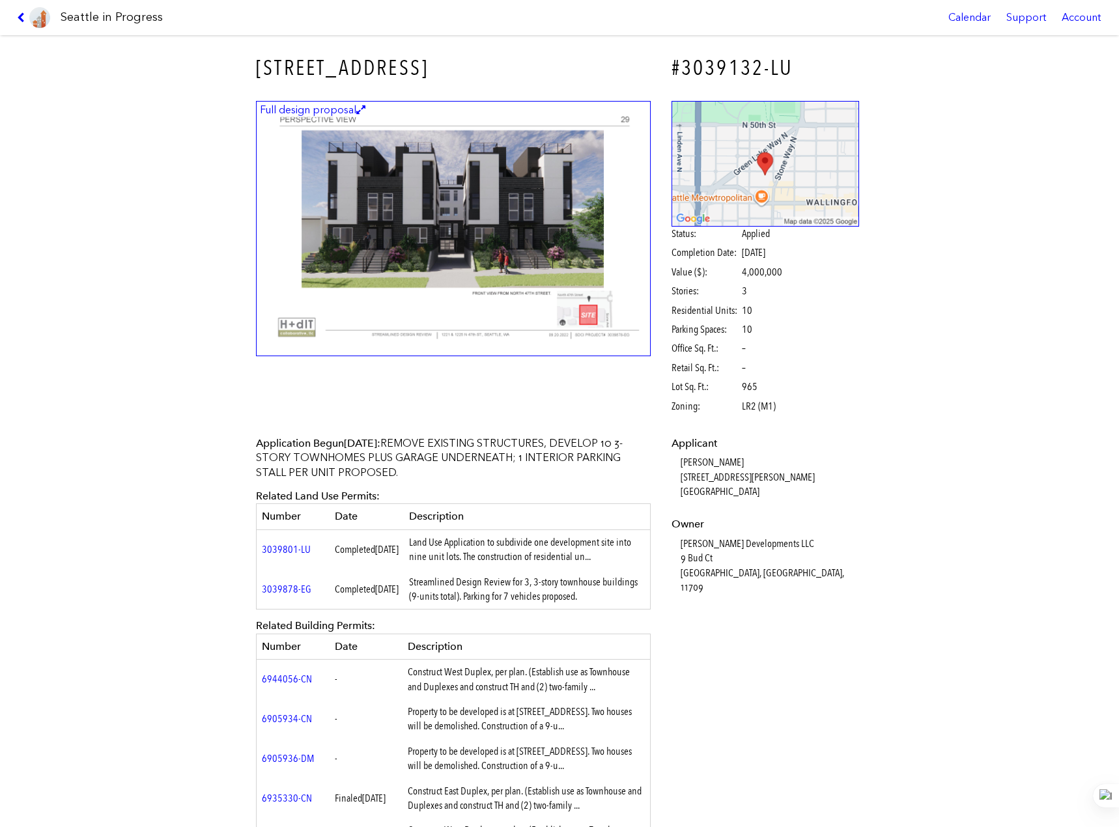
click at [57, 100] on div "[STREET_ADDRESS] #3039132-LU Full design proposal Status: Applied Completion Da…" at bounding box center [559, 431] width 1119 height 792
click at [23, 18] on icon at bounding box center [23, 17] width 12 height 10
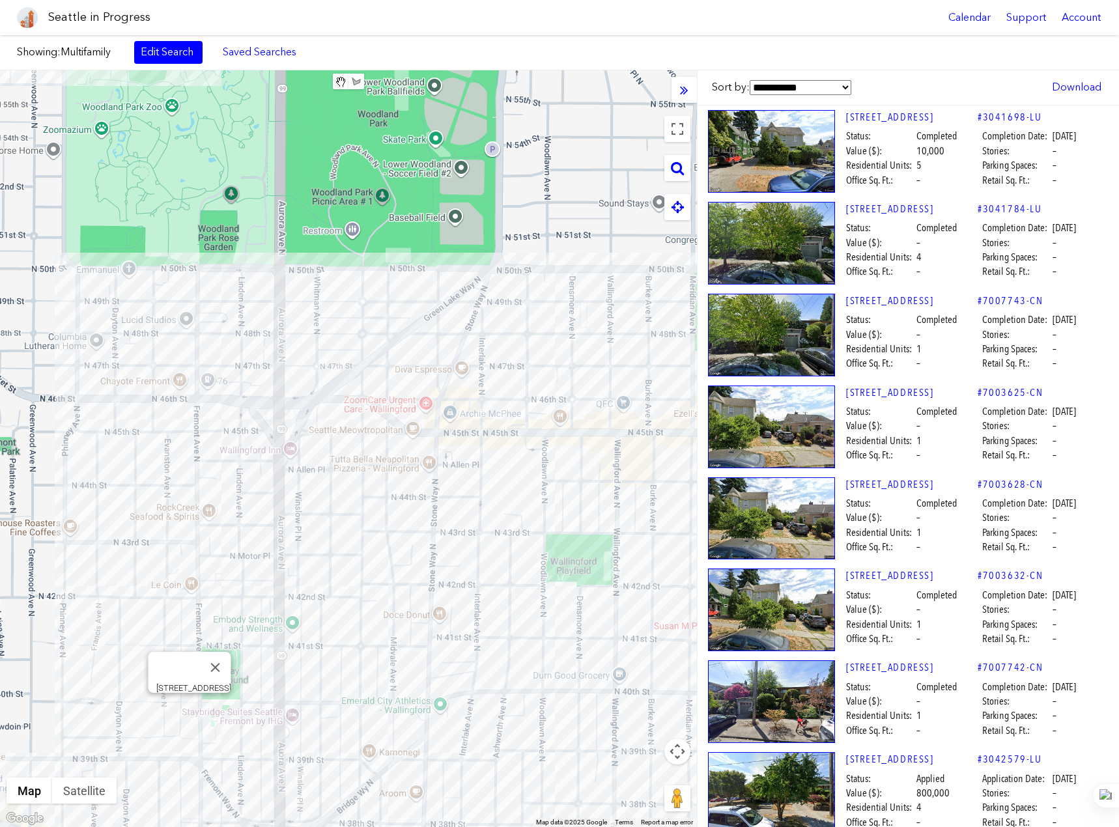
click at [194, 710] on div "[STREET_ADDRESS]" at bounding box center [348, 448] width 697 height 757
click at [188, 708] on div "[STREET_ADDRESS]" at bounding box center [348, 448] width 697 height 757
click at [152, 447] on div "[STREET_ADDRESS]" at bounding box center [348, 448] width 697 height 757
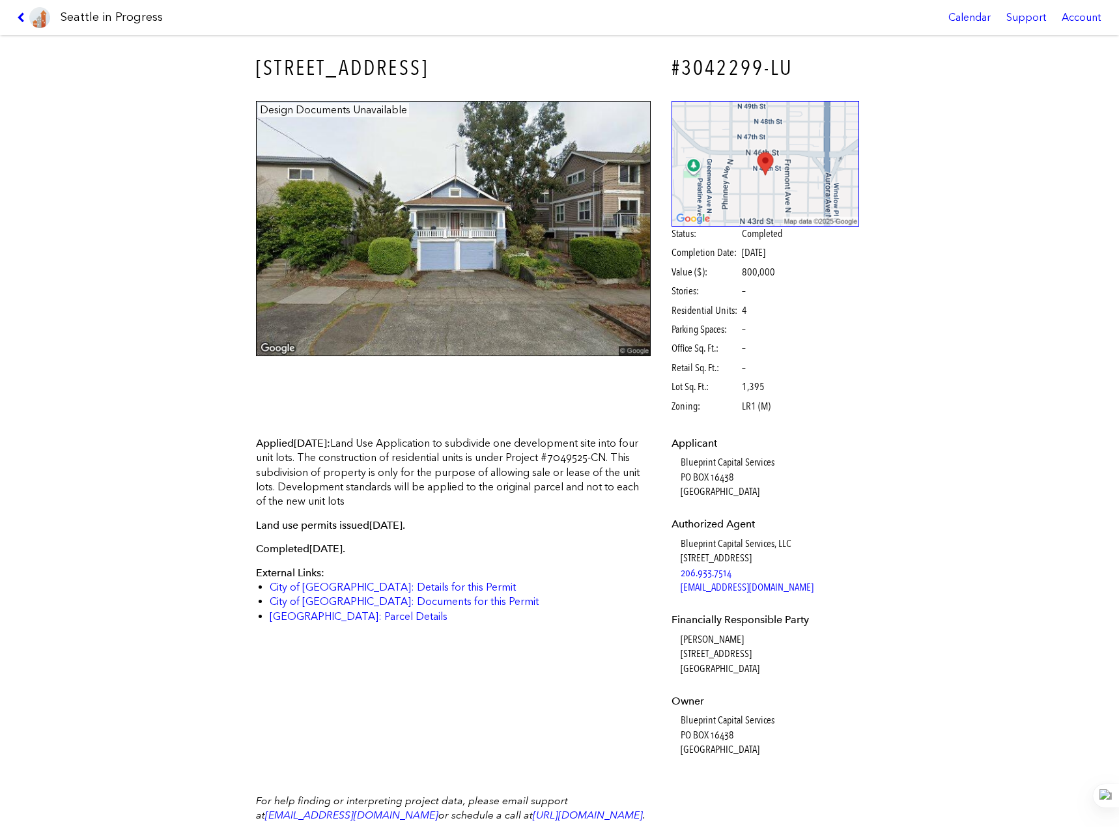
click at [30, 22] on img at bounding box center [39, 17] width 21 height 21
